Goal: Task Accomplishment & Management: Use online tool/utility

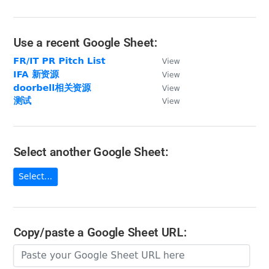
scroll to position [111, 0]
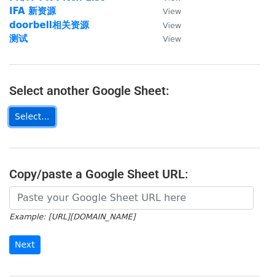
click at [35, 118] on link "Select..." at bounding box center [32, 116] width 46 height 19
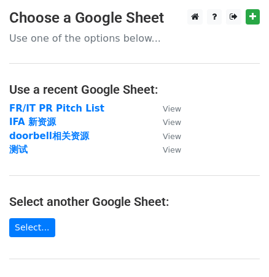
scroll to position [0, 0]
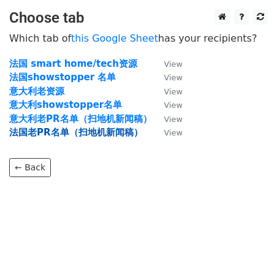
click at [81, 132] on strong "法国老PR名单（扫地机新闻稿）" at bounding box center [76, 132] width 134 height 11
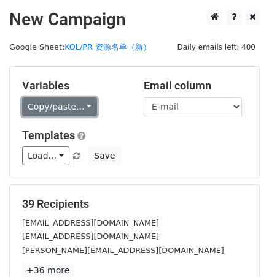
click at [79, 106] on link "Copy/paste..." at bounding box center [59, 107] width 75 height 19
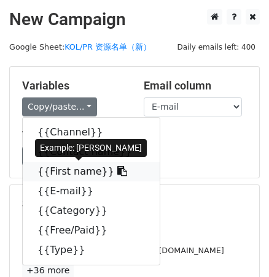
click at [117, 172] on icon at bounding box center [122, 171] width 10 height 10
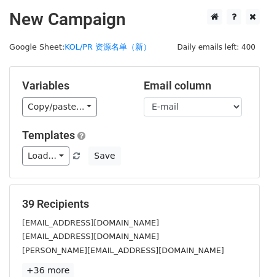
scroll to position [196, 0]
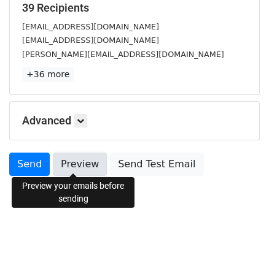
click at [85, 164] on link "Preview" at bounding box center [80, 164] width 54 height 23
click at [67, 164] on link "Preview" at bounding box center [80, 164] width 54 height 23
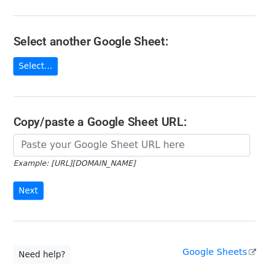
scroll to position [167, 0]
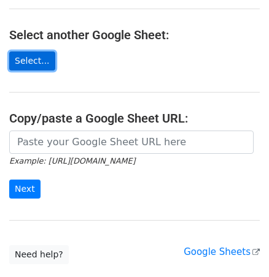
click at [36, 61] on link "Select..." at bounding box center [32, 61] width 46 height 19
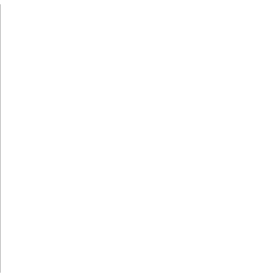
scroll to position [171, 0]
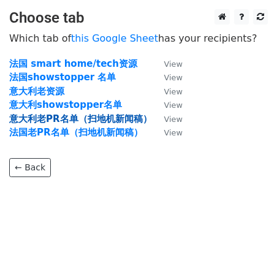
click at [59, 119] on strong "意大利老PR名单（扫地机新闻稿）" at bounding box center [80, 119] width 143 height 11
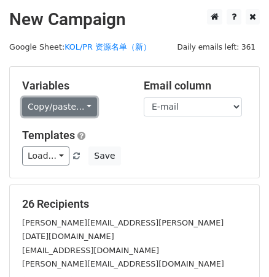
click at [85, 102] on link "Copy/paste..." at bounding box center [59, 107] width 75 height 19
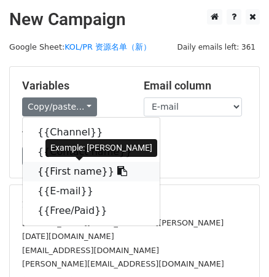
click at [117, 174] on icon at bounding box center [122, 171] width 10 height 10
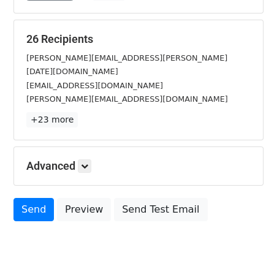
scroll to position [167, 0]
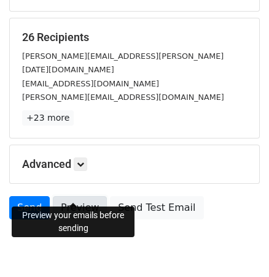
click at [70, 196] on link "Preview" at bounding box center [80, 207] width 54 height 23
click at [72, 196] on link "Preview" at bounding box center [80, 207] width 54 height 23
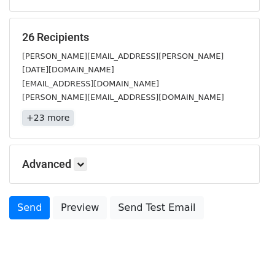
click at [55, 110] on link "+23 more" at bounding box center [48, 117] width 52 height 15
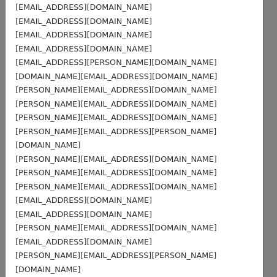
scroll to position [191, 0]
